Goal: Navigation & Orientation: Find specific page/section

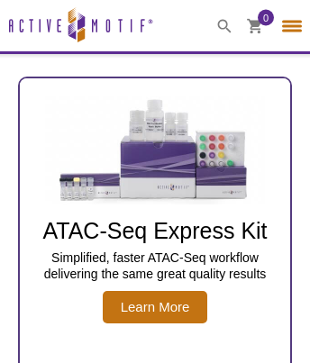
select select "[GEOGRAPHIC_DATA]"
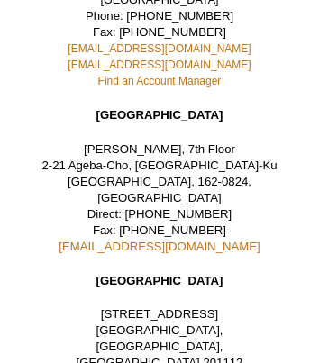
scroll to position [990, 0]
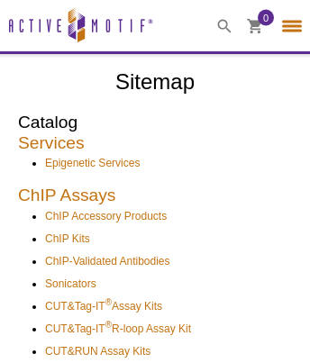
select select "[GEOGRAPHIC_DATA]"
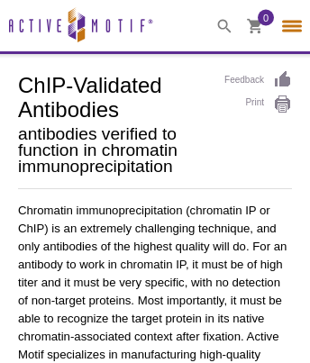
select select "[GEOGRAPHIC_DATA]"
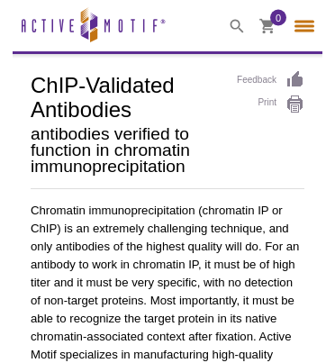
scroll to position [1319, 0]
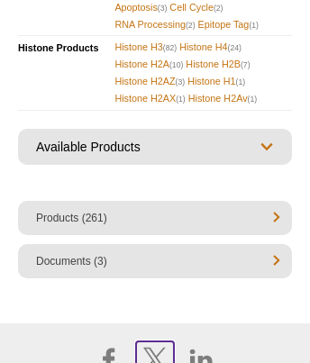
click at [154, 348] on icon at bounding box center [154, 360] width 23 height 24
